Goal: Task Accomplishment & Management: Use online tool/utility

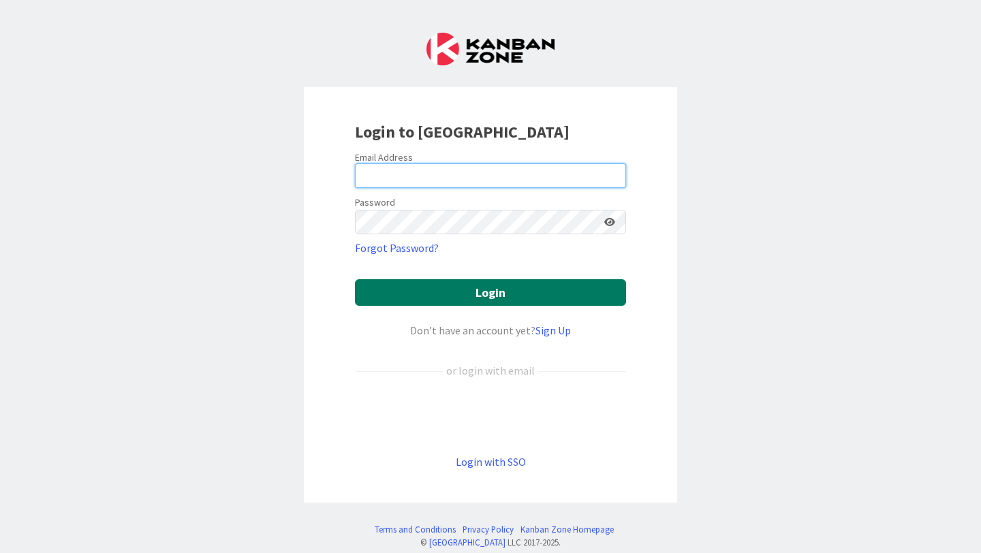
type input "[PERSON_NAME]"
click at [428, 304] on button "Login" at bounding box center [490, 292] width 271 height 27
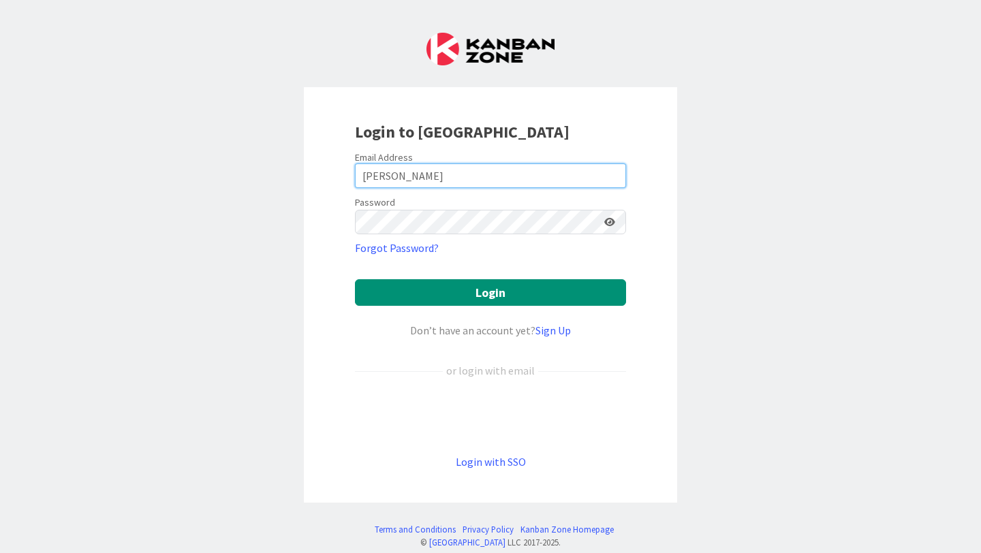
click at [451, 180] on input "[PERSON_NAME]" at bounding box center [490, 176] width 271 height 25
click at [582, 117] on div "Login to [GEOGRAPHIC_DATA] Email Address [PERSON_NAME] Password Forgot Password…" at bounding box center [490, 295] width 373 height 416
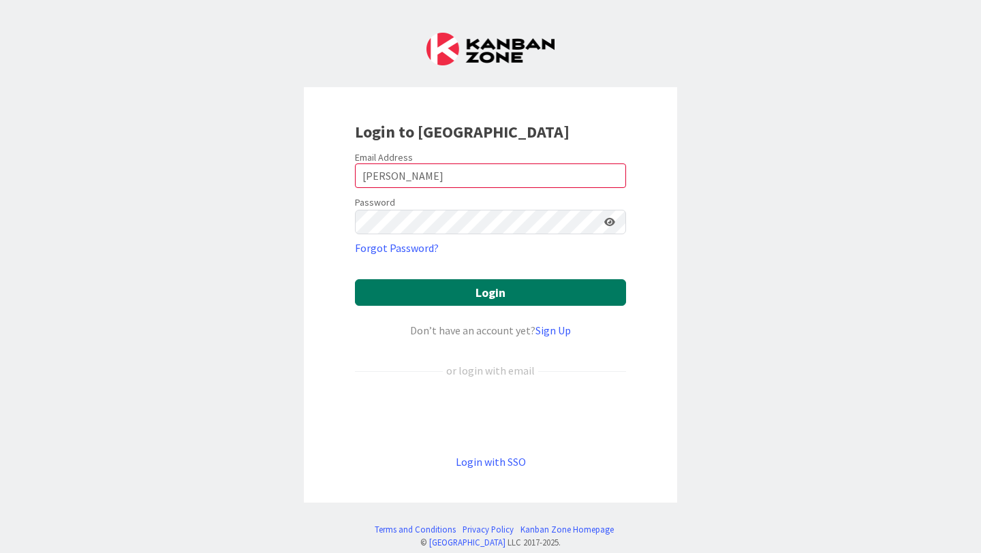
click at [474, 292] on button "Login" at bounding box center [490, 292] width 271 height 27
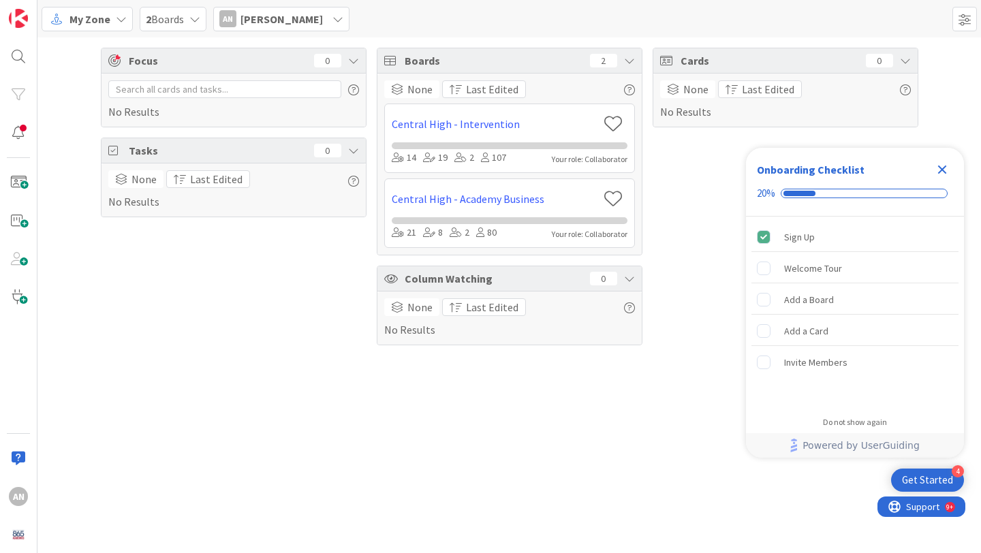
click at [945, 166] on icon "Close Checklist" at bounding box center [942, 170] width 9 height 9
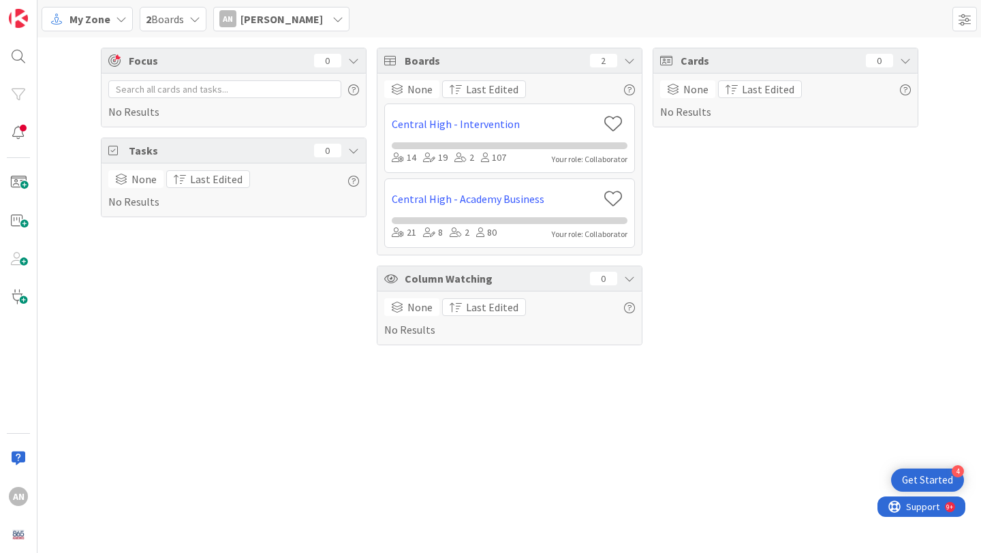
click at [264, 22] on span "[PERSON_NAME]" at bounding box center [282, 19] width 82 height 16
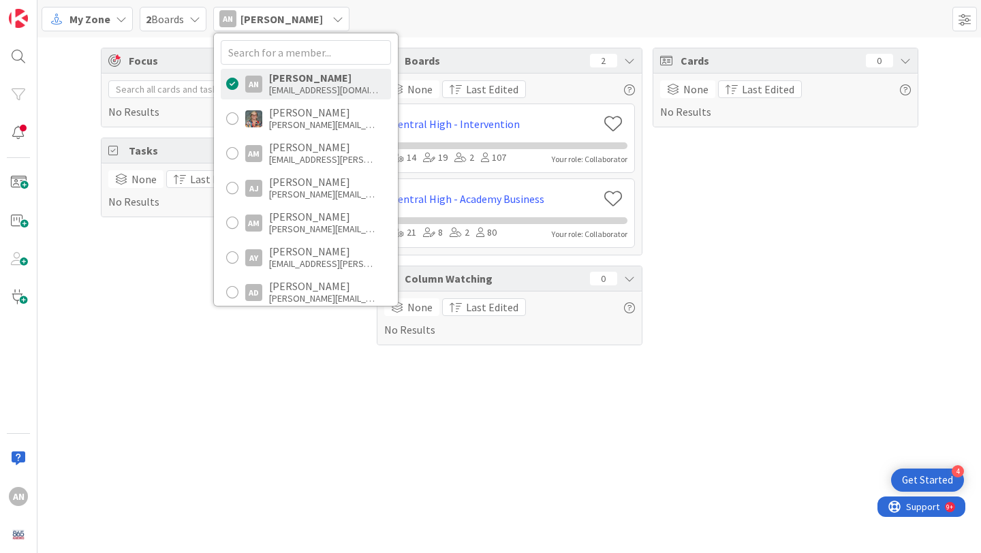
click at [437, 32] on div "My Zone 2 Boards AN [PERSON_NAME] AN [PERSON_NAME] [EMAIL_ADDRESS][DOMAIN_NAME]…" at bounding box center [509, 18] width 944 height 37
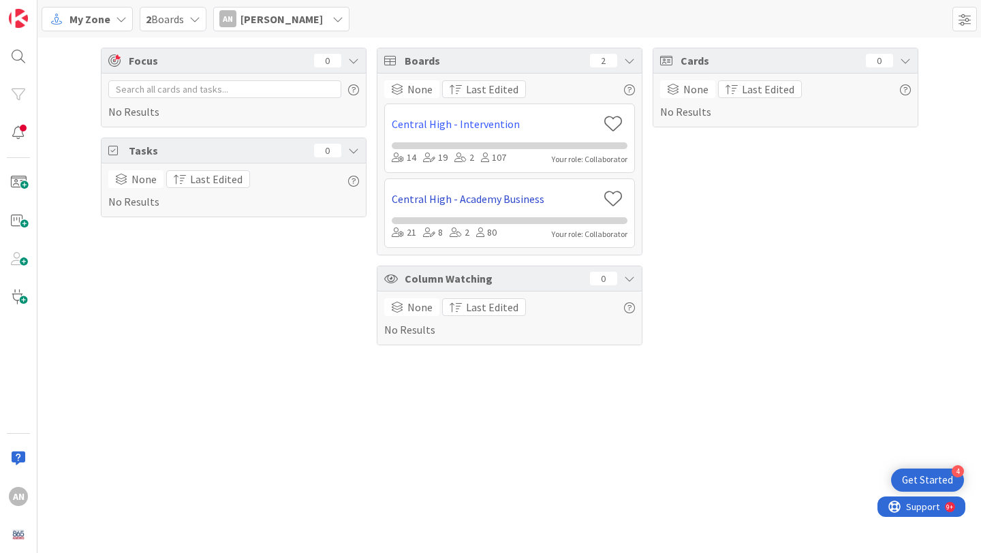
click at [533, 202] on link "Central High - Academy Business" at bounding box center [495, 199] width 206 height 16
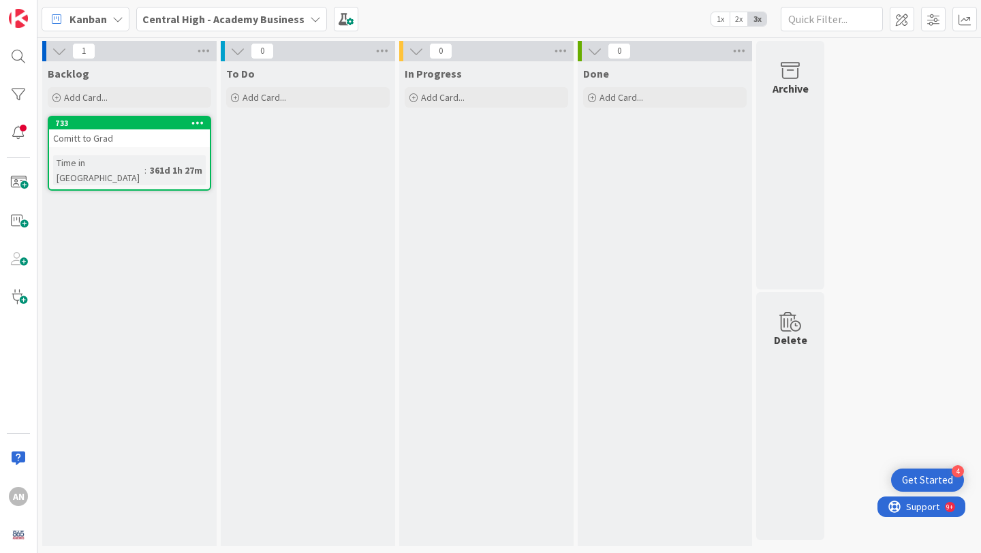
click at [82, 14] on span "Kanban" at bounding box center [88, 19] width 37 height 16
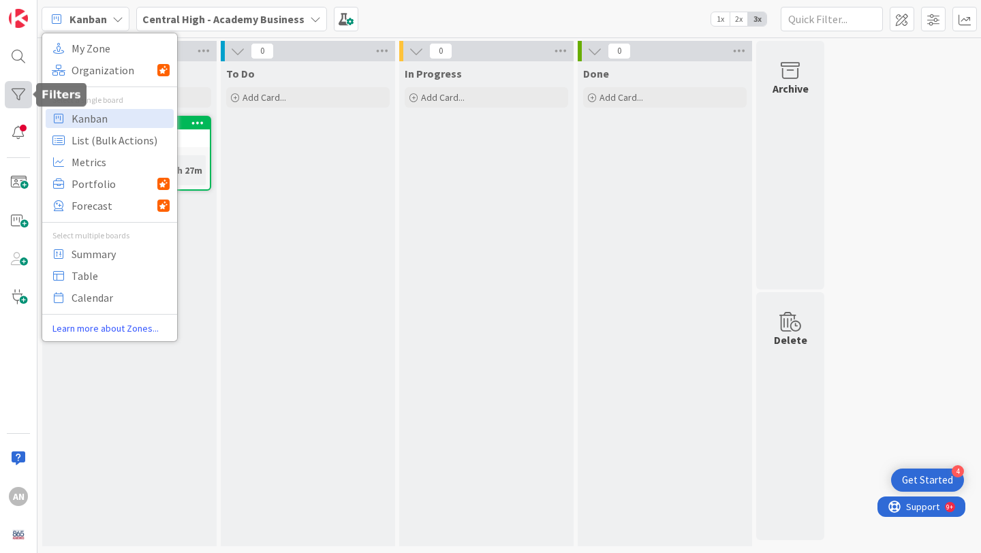
click at [24, 95] on div at bounding box center [18, 94] width 27 height 27
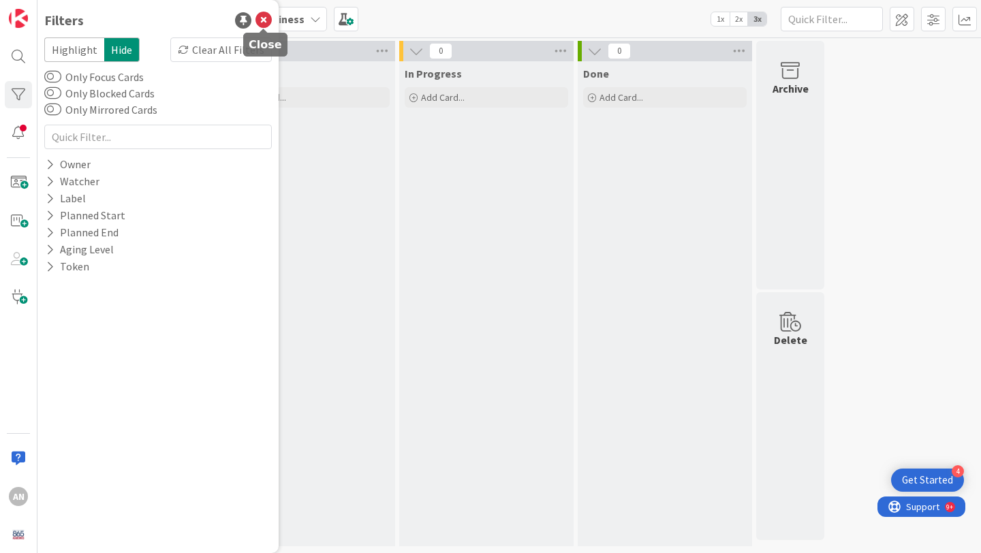
click at [265, 18] on icon at bounding box center [264, 20] width 16 height 16
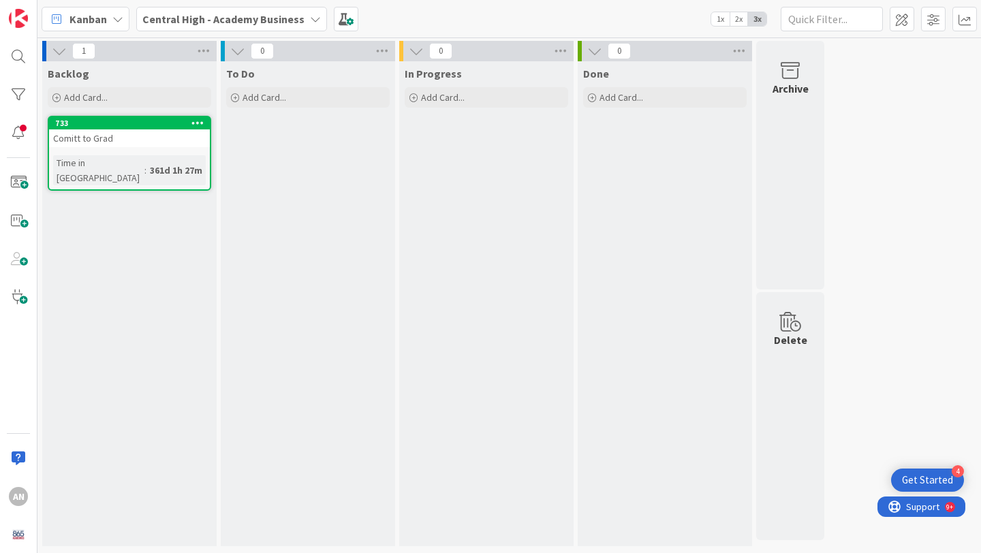
click at [292, 26] on span "Central High - Academy Business" at bounding box center [223, 19] width 162 height 16
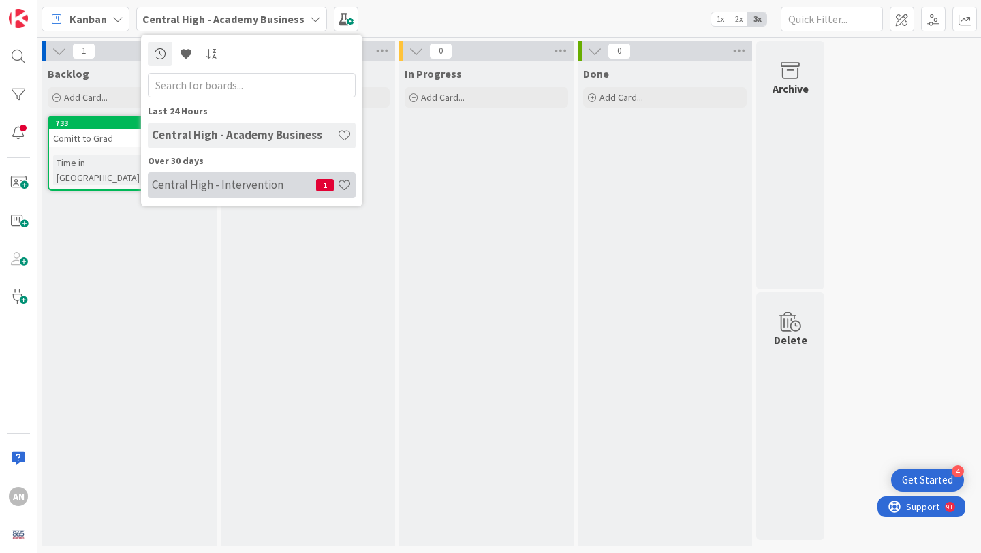
click at [286, 186] on h4 "Central High - Intervention" at bounding box center [234, 185] width 164 height 14
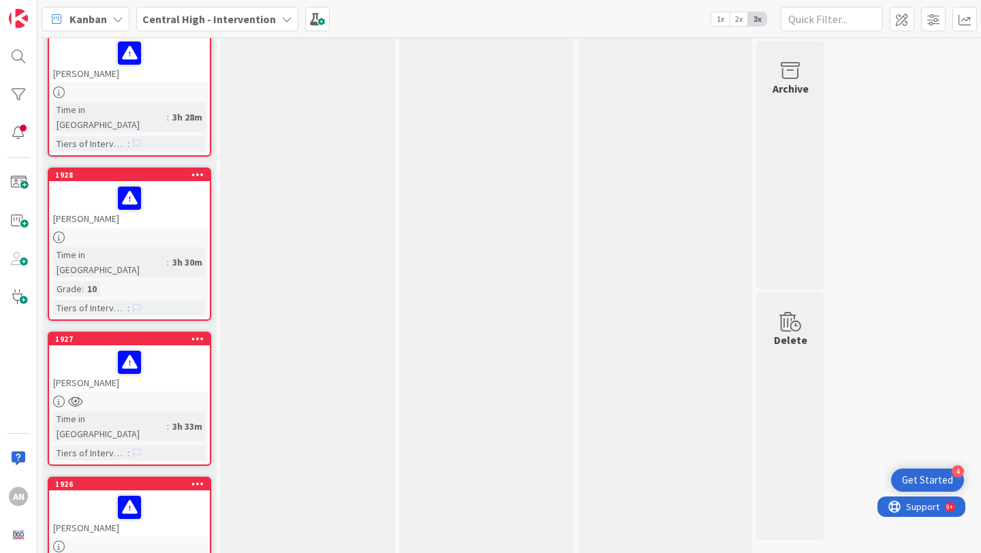
scroll to position [256, 0]
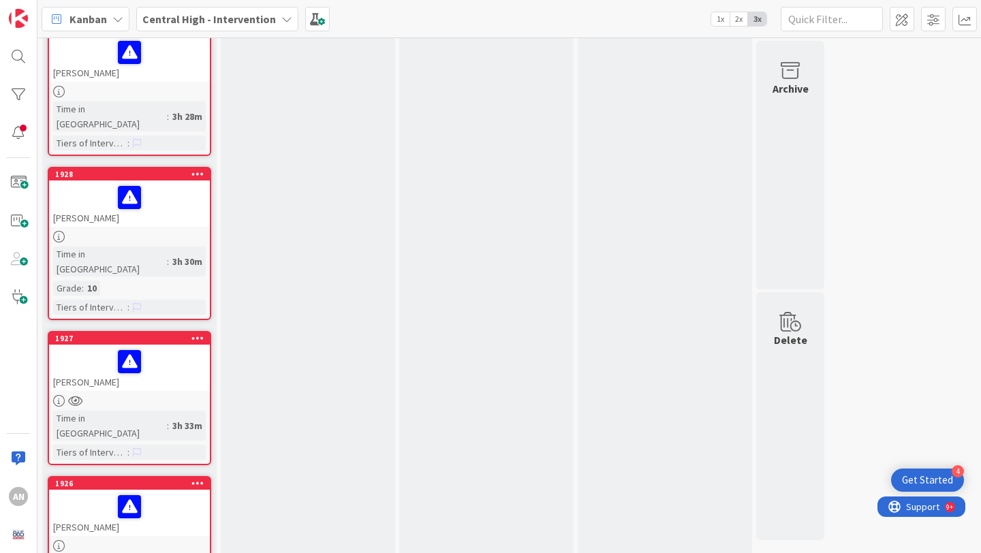
click at [187, 493] on div at bounding box center [129, 507] width 153 height 29
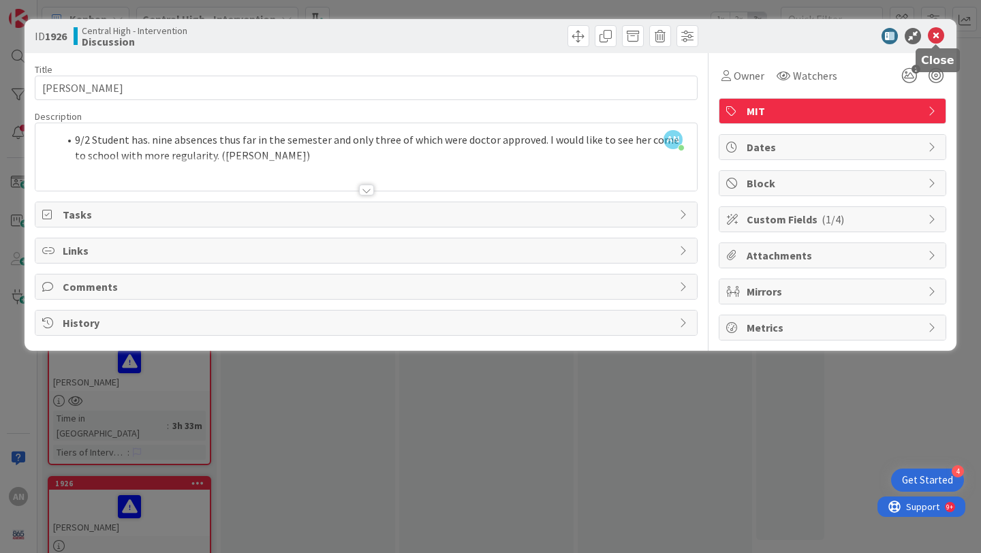
click at [936, 34] on icon at bounding box center [936, 36] width 16 height 16
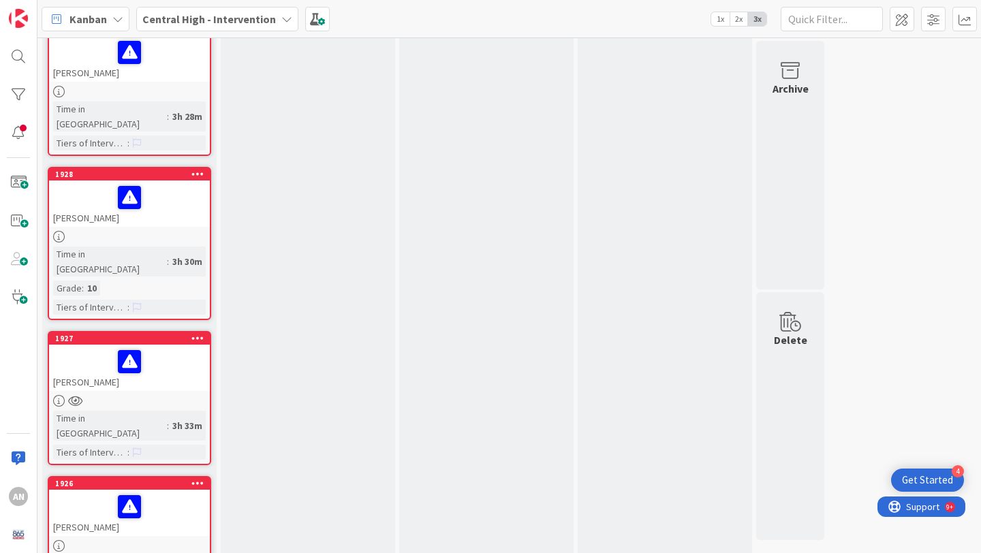
click at [169, 348] on div at bounding box center [129, 362] width 153 height 29
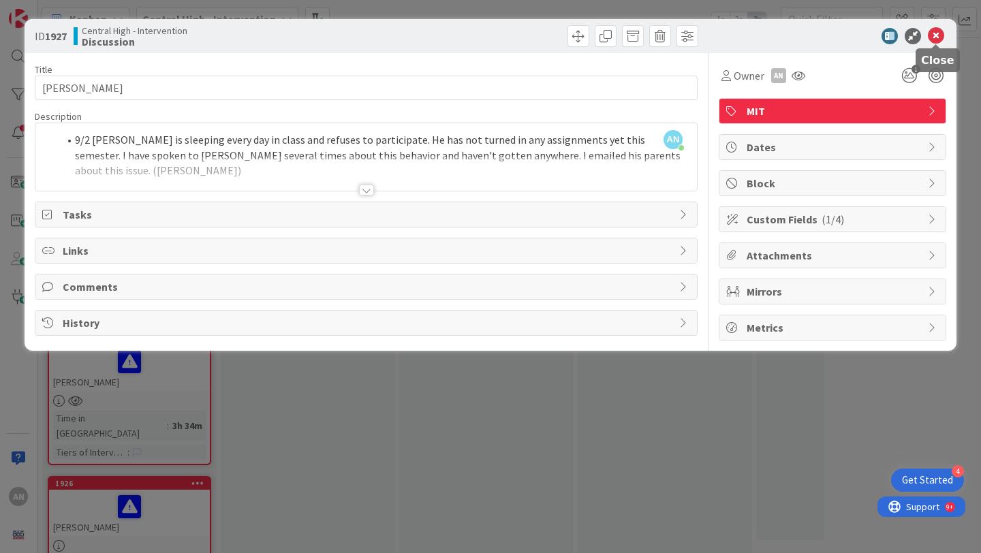
click at [936, 37] on icon at bounding box center [936, 36] width 16 height 16
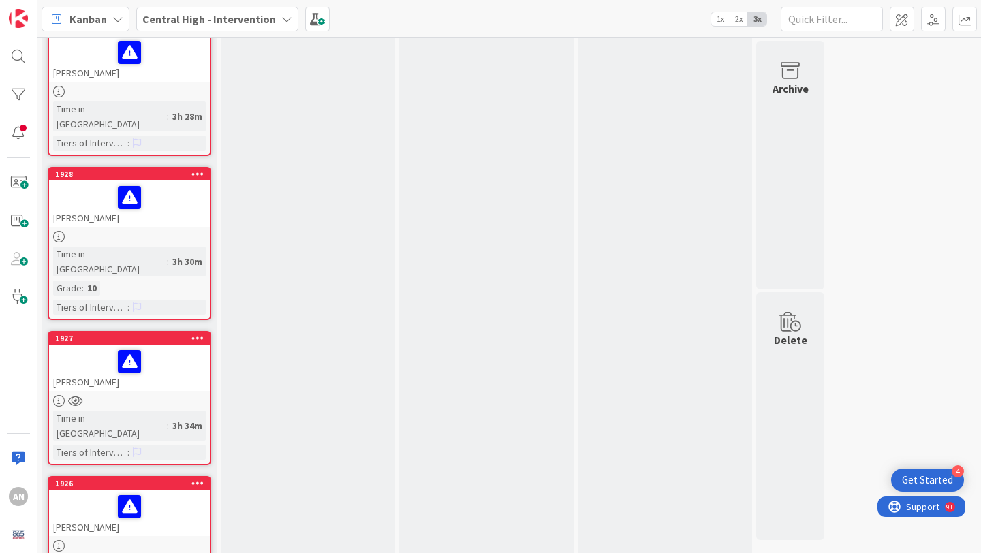
click at [165, 231] on div at bounding box center [129, 237] width 161 height 12
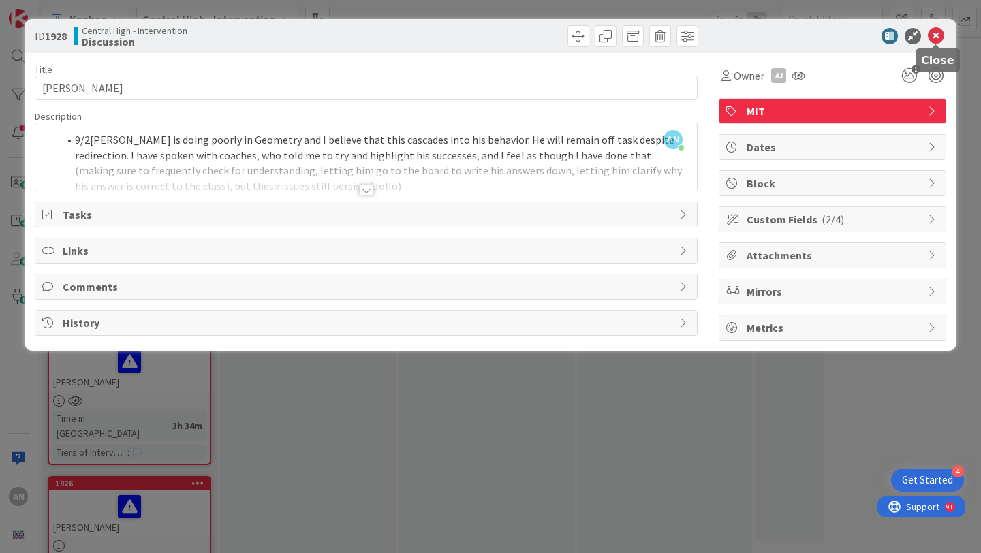
click at [936, 37] on icon at bounding box center [936, 36] width 16 height 16
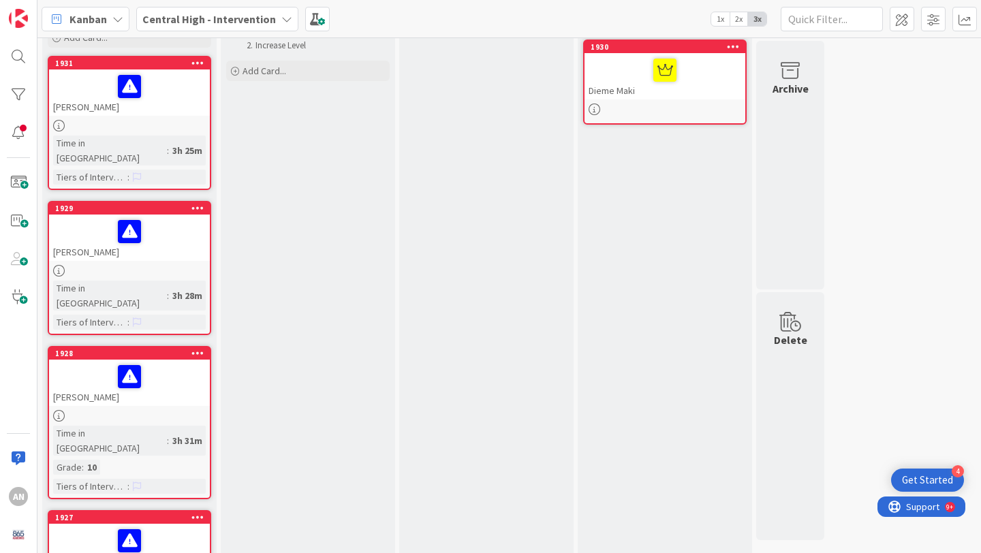
click at [178, 232] on div "[PERSON_NAME]" at bounding box center [129, 238] width 161 height 46
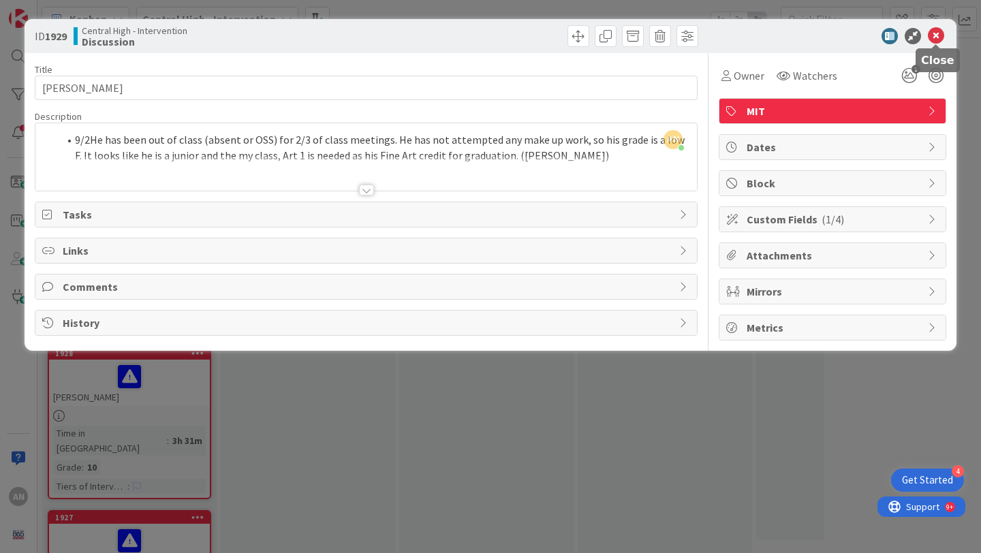
click at [936, 35] on icon at bounding box center [936, 36] width 16 height 16
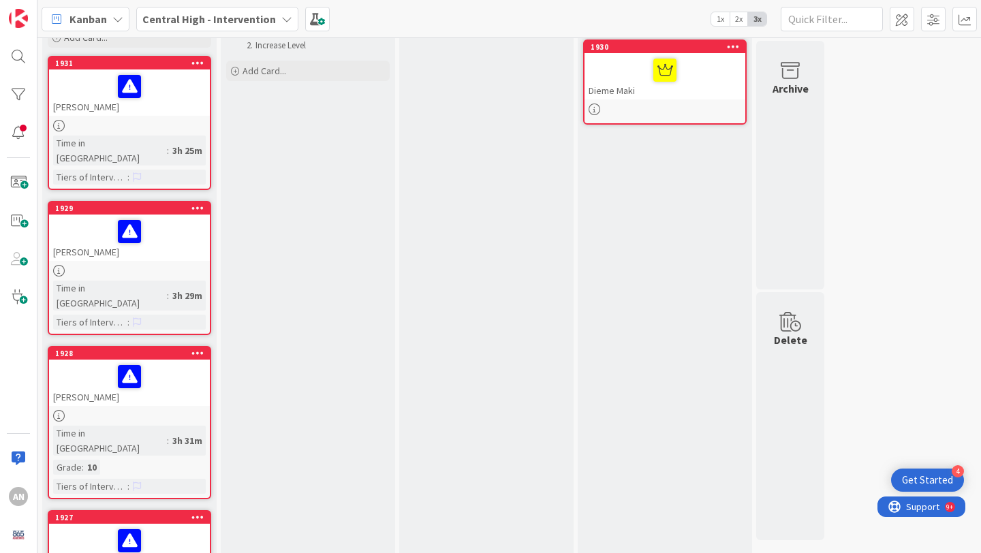
click at [174, 105] on div "[PERSON_NAME]" at bounding box center [129, 93] width 161 height 46
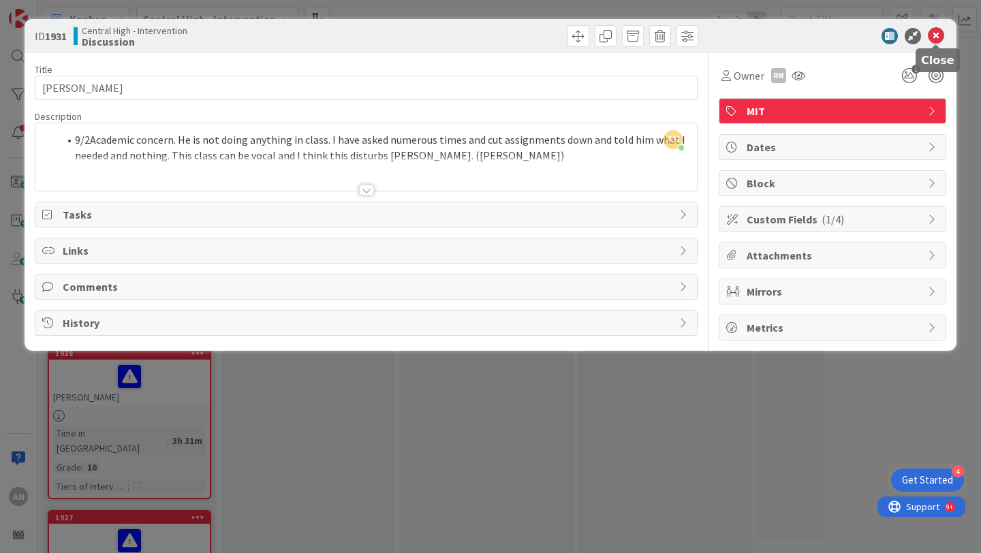
click at [940, 40] on icon at bounding box center [936, 36] width 16 height 16
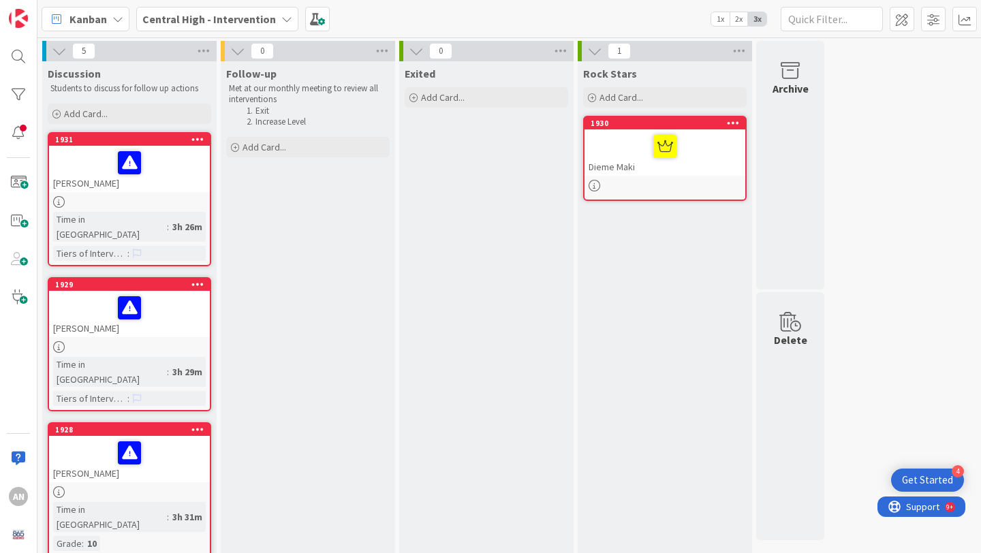
click at [728, 155] on div at bounding box center [665, 146] width 153 height 29
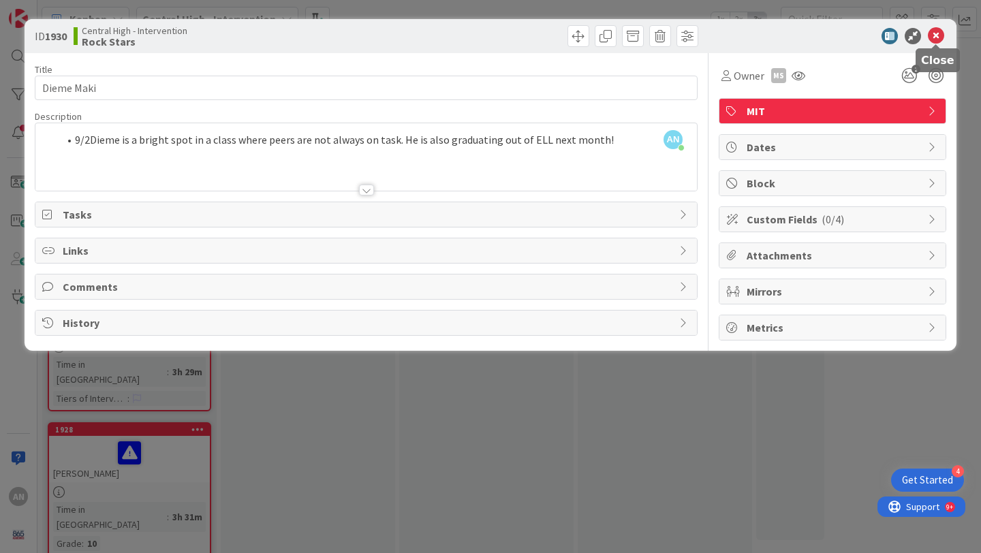
click at [935, 35] on icon at bounding box center [936, 36] width 16 height 16
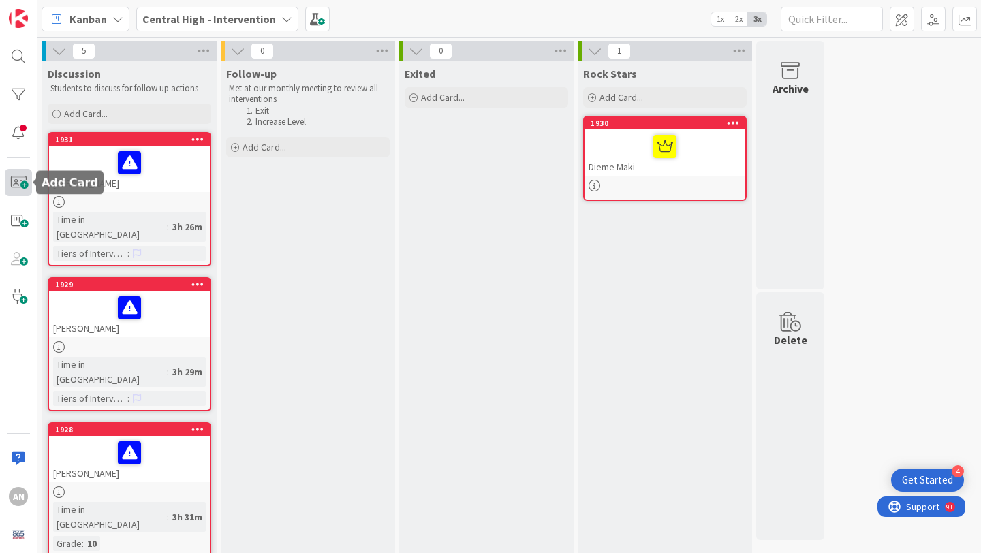
click at [30, 186] on span at bounding box center [18, 182] width 27 height 27
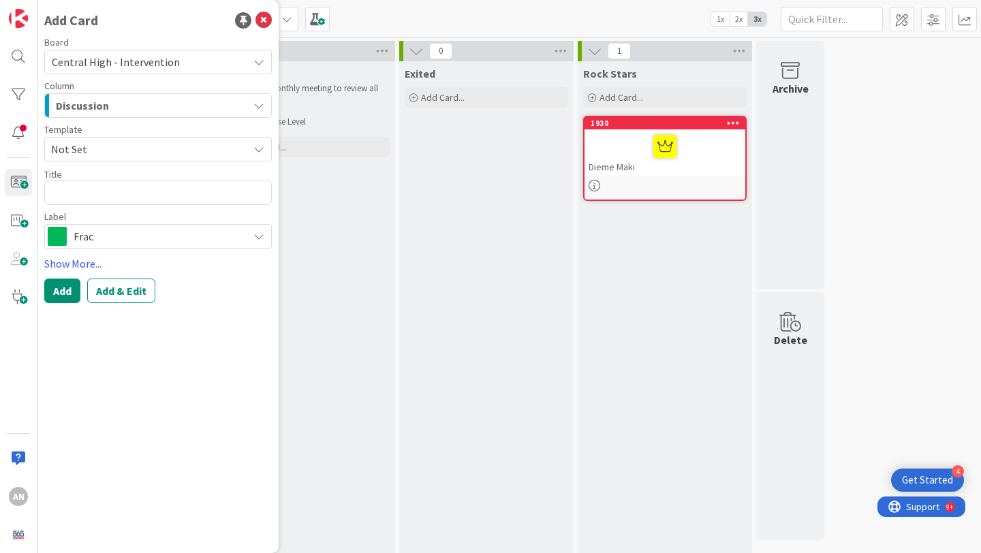
click at [250, 112] on button "Discussion" at bounding box center [158, 105] width 228 height 25
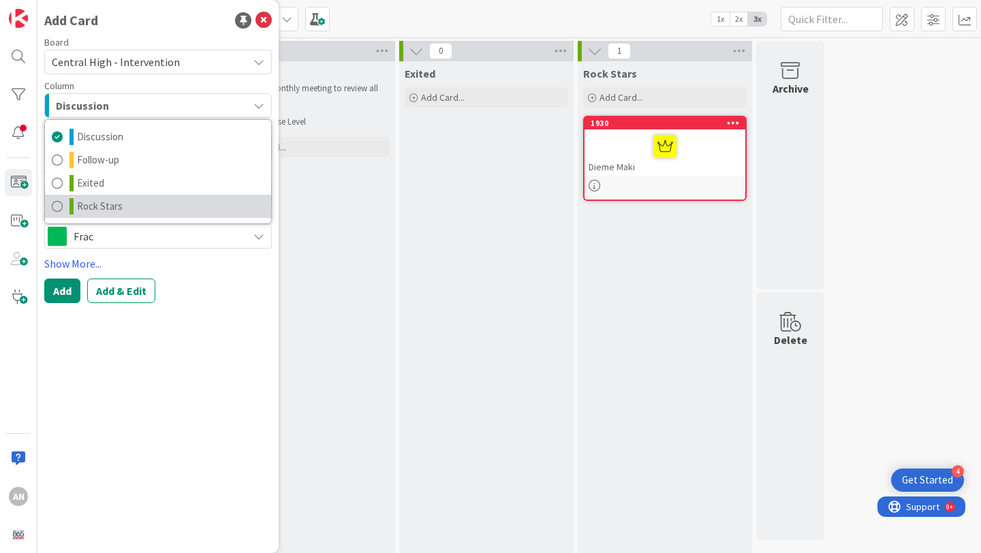
click at [224, 202] on link "Rock Stars" at bounding box center [158, 206] width 226 height 23
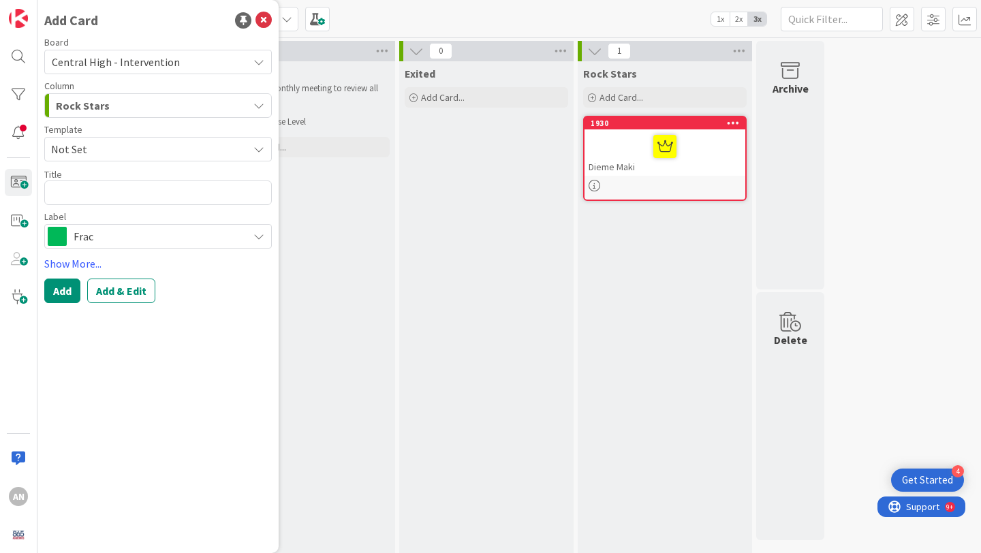
click at [196, 160] on span "Not Set" at bounding box center [158, 149] width 228 height 25
click at [209, 140] on span "Not Set" at bounding box center [144, 149] width 187 height 18
click at [190, 195] on textarea at bounding box center [158, 193] width 228 height 25
click at [187, 237] on span "Frac" at bounding box center [158, 236] width 168 height 19
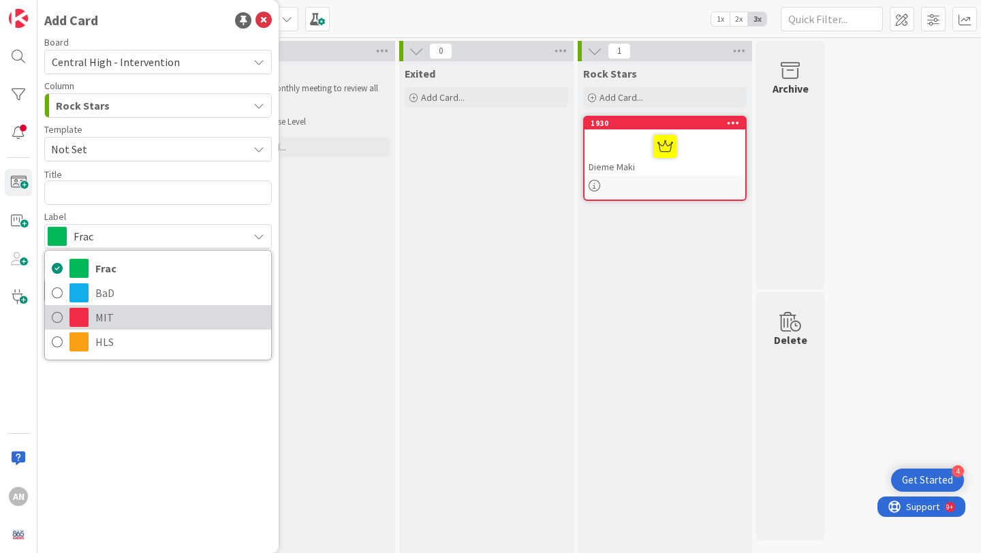
click at [167, 318] on span "MIT" at bounding box center [179, 317] width 169 height 20
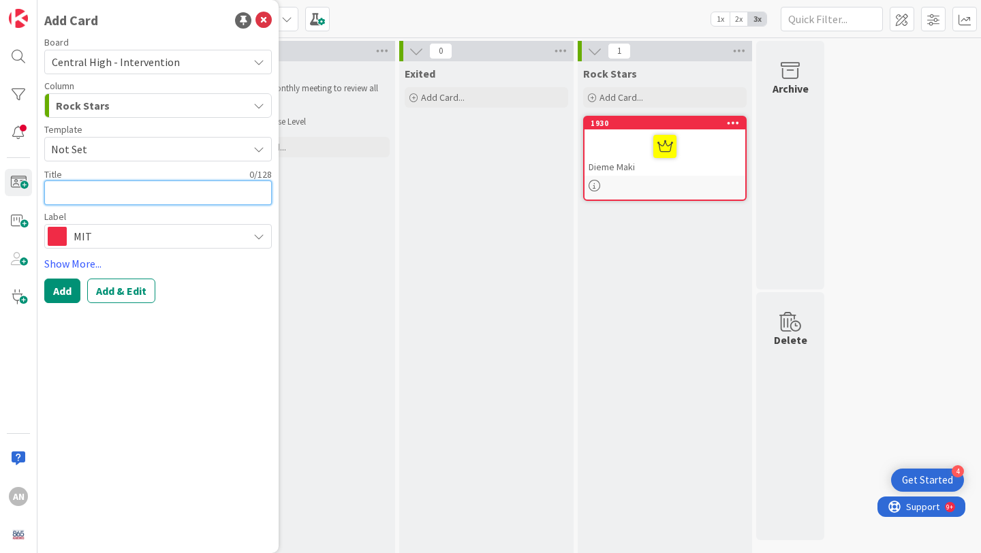
click at [177, 204] on textarea at bounding box center [158, 193] width 228 height 25
click at [264, 20] on icon at bounding box center [264, 20] width 16 height 16
